Goal: Information Seeking & Learning: Check status

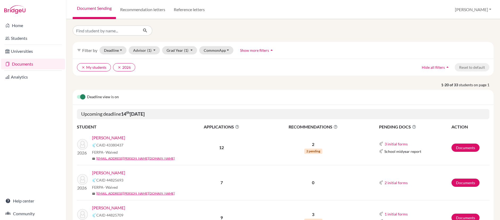
click at [107, 138] on link "[PERSON_NAME]" at bounding box center [108, 138] width 33 height 6
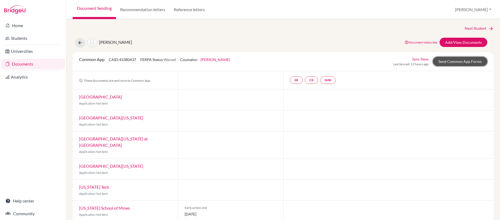
click at [458, 61] on link "Send Common App Forms" at bounding box center [460, 61] width 54 height 9
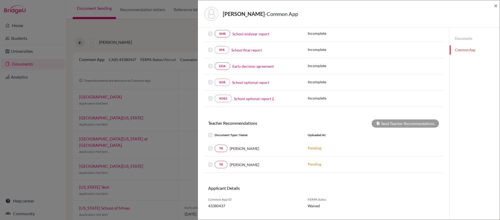
scroll to position [115, 0]
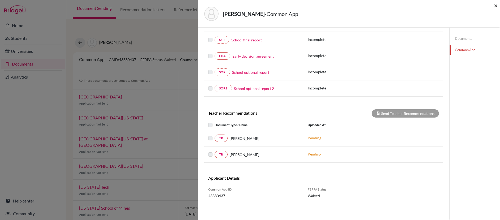
click at [495, 7] on span "×" at bounding box center [496, 6] width 4 height 8
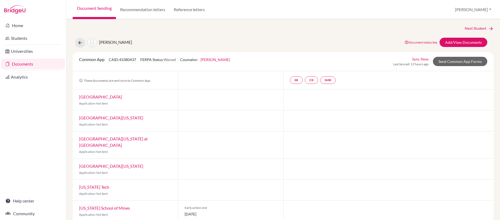
click at [28, 66] on link "Documents" at bounding box center [33, 64] width 64 height 11
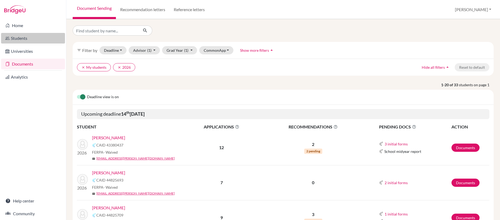
click at [21, 39] on link "Students" at bounding box center [33, 38] width 64 height 11
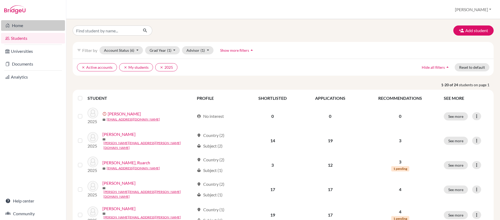
click at [18, 26] on link "Home" at bounding box center [33, 25] width 64 height 11
click at [169, 67] on button "clear 2025" at bounding box center [166, 67] width 22 height 8
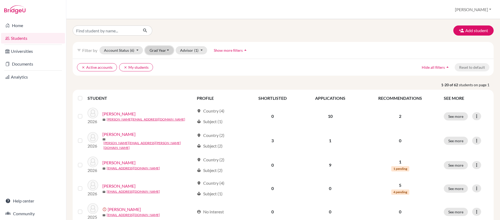
click at [168, 51] on button "Grad Year" at bounding box center [159, 50] width 29 height 8
click at [162, 61] on div "2026" at bounding box center [161, 61] width 19 height 6
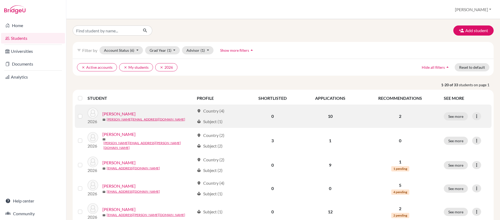
scroll to position [1, 0]
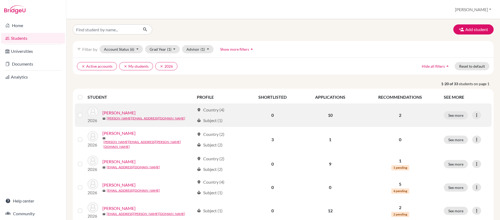
click at [129, 113] on link "[PERSON_NAME]" at bounding box center [118, 113] width 33 height 6
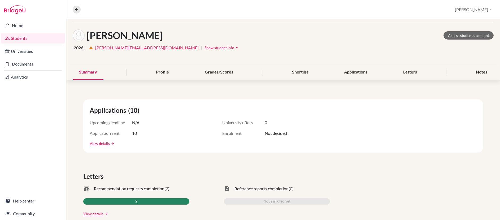
scroll to position [12, 0]
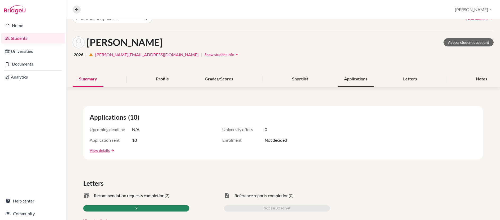
click at [357, 77] on div "Applications" at bounding box center [356, 79] width 36 height 16
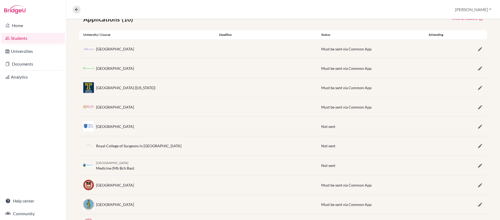
scroll to position [91, 0]
